Goal: Information Seeking & Learning: Learn about a topic

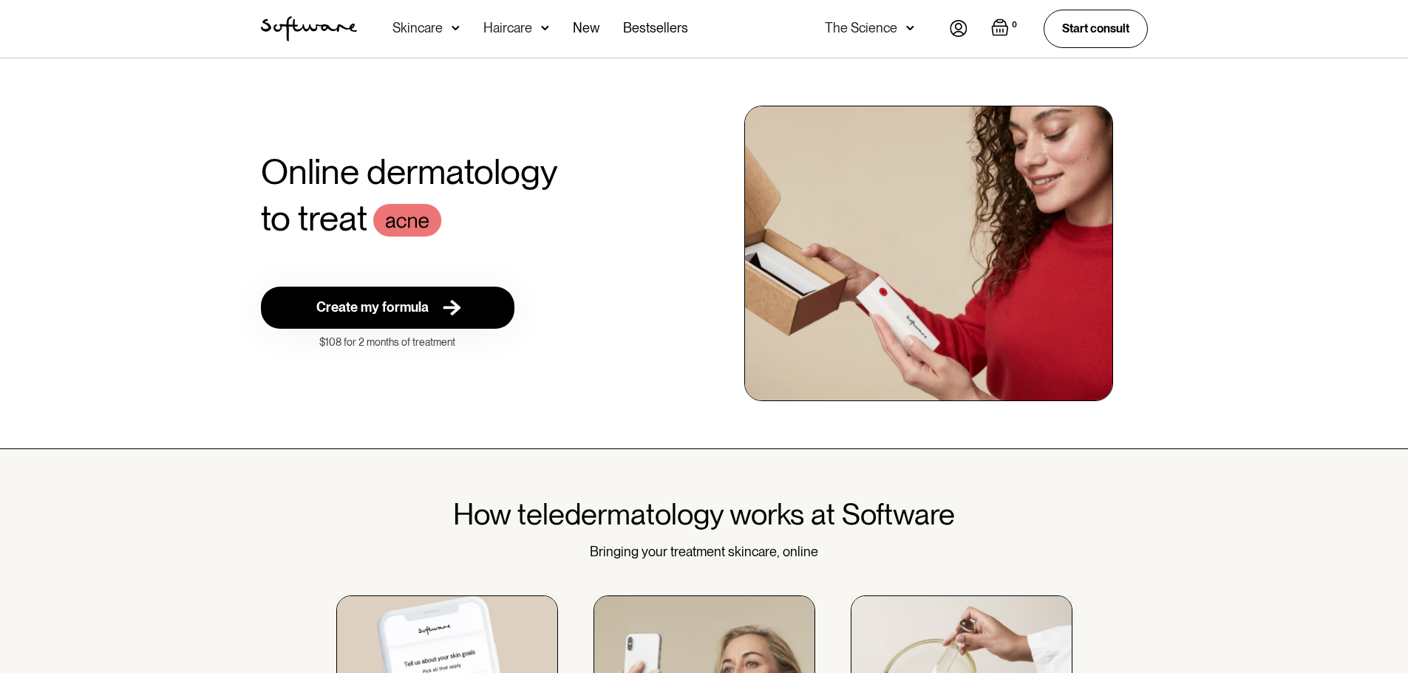
click at [447, 30] on div "Skincare" at bounding box center [426, 29] width 67 height 58
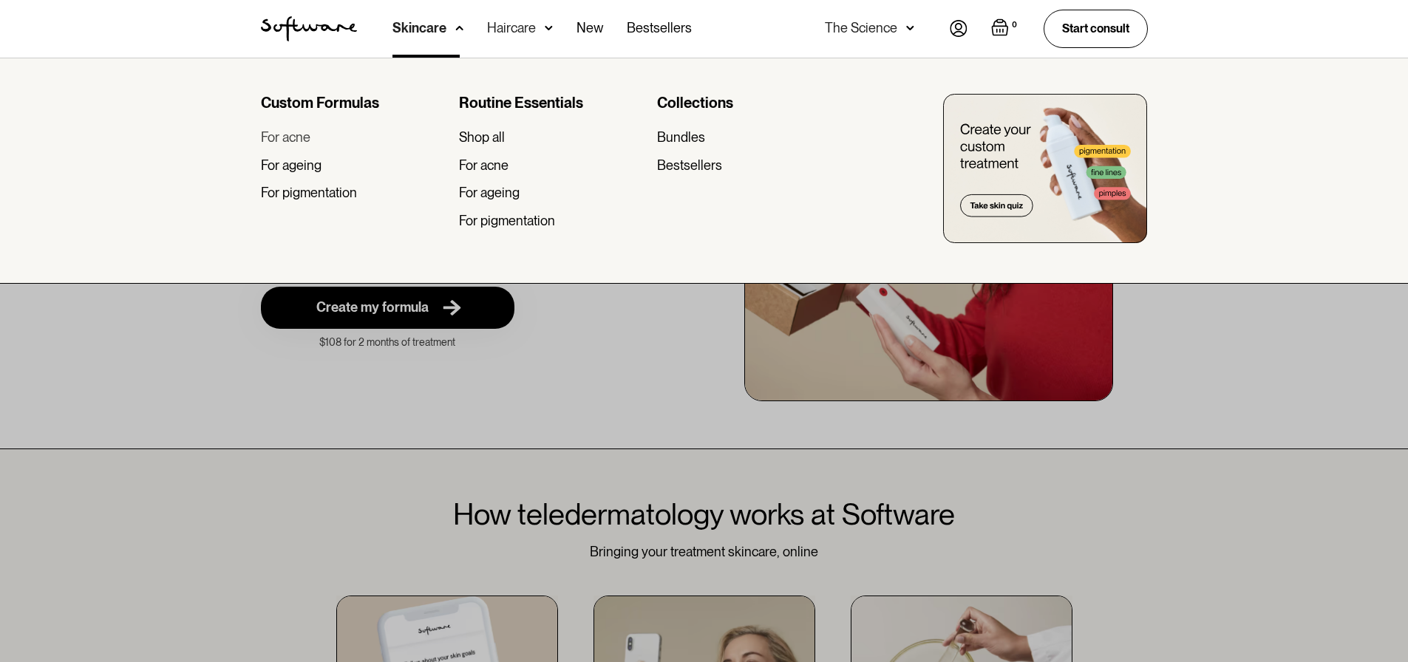
click at [299, 135] on div "For acne" at bounding box center [286, 137] width 50 height 16
